Goal: Find specific page/section: Find specific page/section

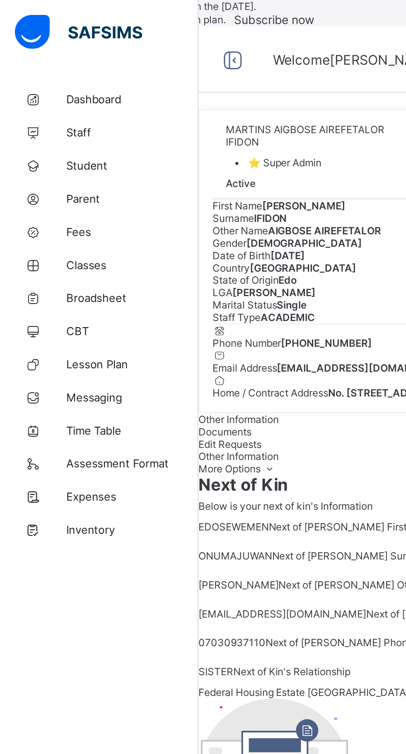
click at [54, 131] on span "Classes" at bounding box center [66, 132] width 66 height 7
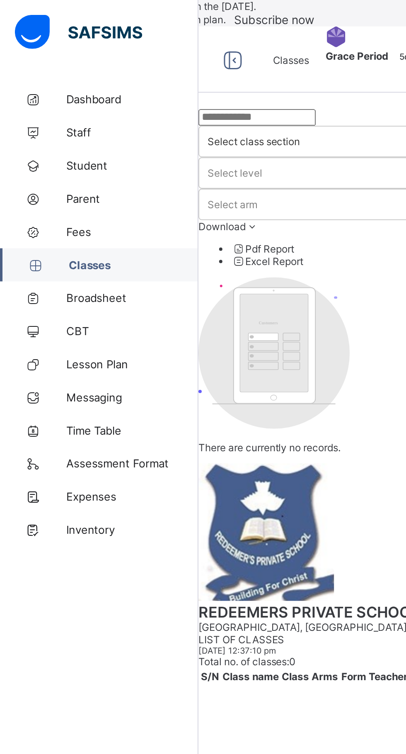
click at [37, 154] on link "Broadsheet" at bounding box center [50, 149] width 100 height 17
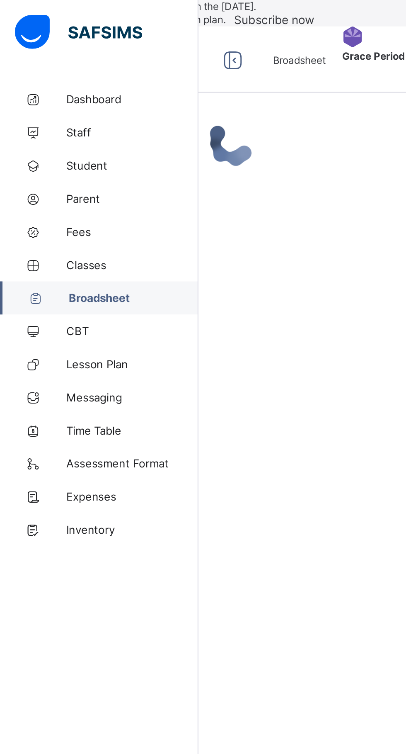
click at [44, 135] on span "Classes" at bounding box center [66, 132] width 66 height 7
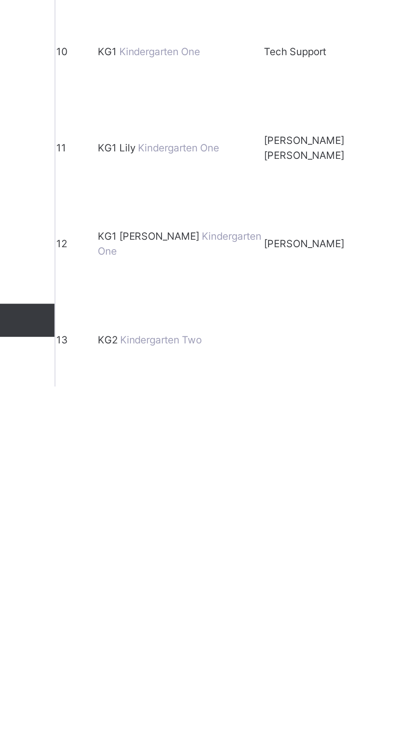
scroll to position [100, 0]
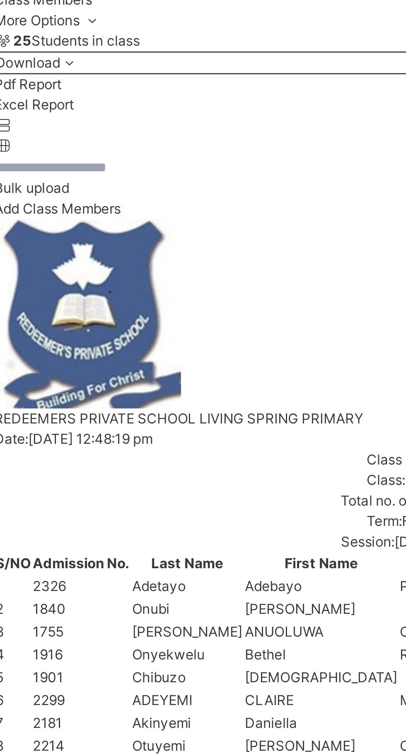
scroll to position [84, 0]
